Goal: Information Seeking & Learning: Learn about a topic

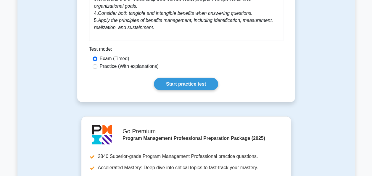
scroll to position [490, 0]
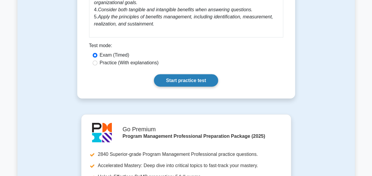
click at [199, 83] on link "Start practice test" at bounding box center [186, 80] width 64 height 12
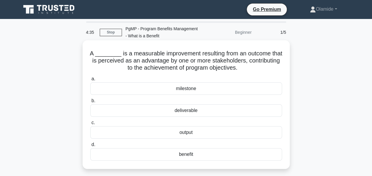
click at [186, 151] on div "benefit" at bounding box center [186, 154] width 192 height 12
click at [90, 146] on input "d. benefit" at bounding box center [90, 145] width 0 height 4
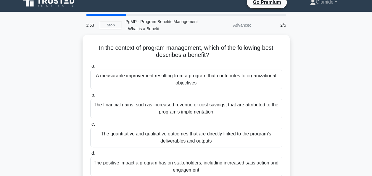
scroll to position [7, 0]
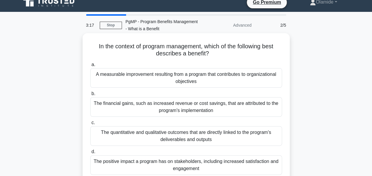
click at [210, 80] on div "A measurable improvement resulting from a program that contributes to organizat…" at bounding box center [186, 78] width 192 height 20
click at [90, 67] on input "a. A measurable improvement resulting from a program that contributes to organi…" at bounding box center [90, 65] width 0 height 4
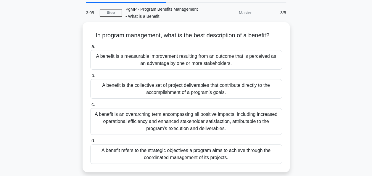
scroll to position [21, 0]
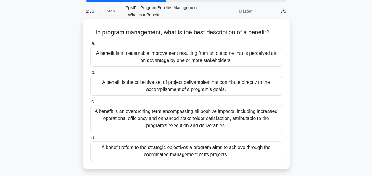
click at [243, 115] on div "A benefit is an overarching term encompassing all positive impacts, including i…" at bounding box center [186, 118] width 192 height 27
click at [90, 104] on input "c. A benefit is an overarching term encompassing all positive impacts, includin…" at bounding box center [90, 102] width 0 height 4
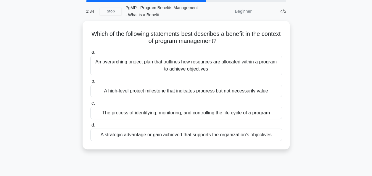
scroll to position [0, 0]
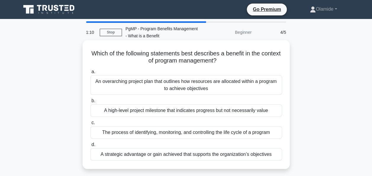
click at [248, 154] on div "A strategic advantage or gain achieved that supports the organization’s objecti…" at bounding box center [186, 154] width 192 height 12
click at [90, 146] on input "d. A strategic advantage or gain achieved that supports the organization’s obje…" at bounding box center [90, 145] width 0 height 4
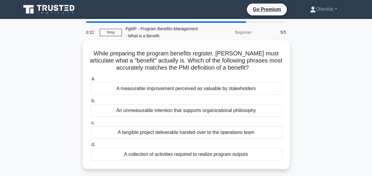
click at [209, 89] on div "A measurable improvement perceived as valuable by stakeholders" at bounding box center [186, 88] width 192 height 12
click at [90, 81] on input "a. A measurable improvement perceived as valuable by stakeholders" at bounding box center [90, 79] width 0 height 4
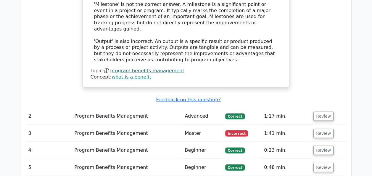
scroll to position [720, 0]
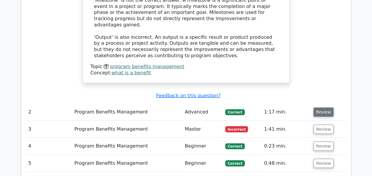
click at [322, 107] on button "Review" at bounding box center [323, 111] width 20 height 9
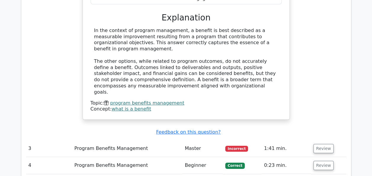
scroll to position [1013, 0]
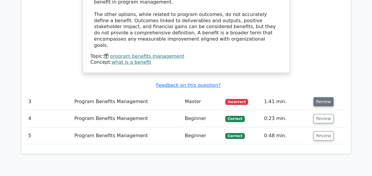
click at [325, 97] on button "Review" at bounding box center [323, 101] width 20 height 9
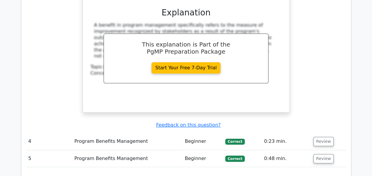
scroll to position [1263, 0]
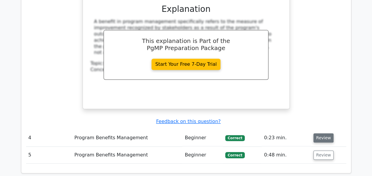
click at [323, 133] on button "Review" at bounding box center [323, 137] width 20 height 9
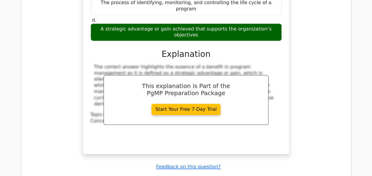
scroll to position [1502, 0]
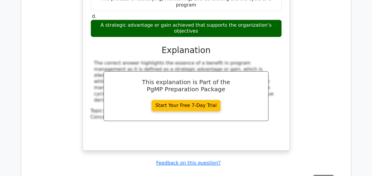
click at [321, 175] on button "Review" at bounding box center [323, 179] width 20 height 9
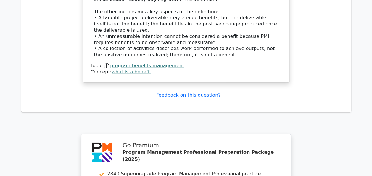
scroll to position [1918, 0]
